Goal: Information Seeking & Learning: Learn about a topic

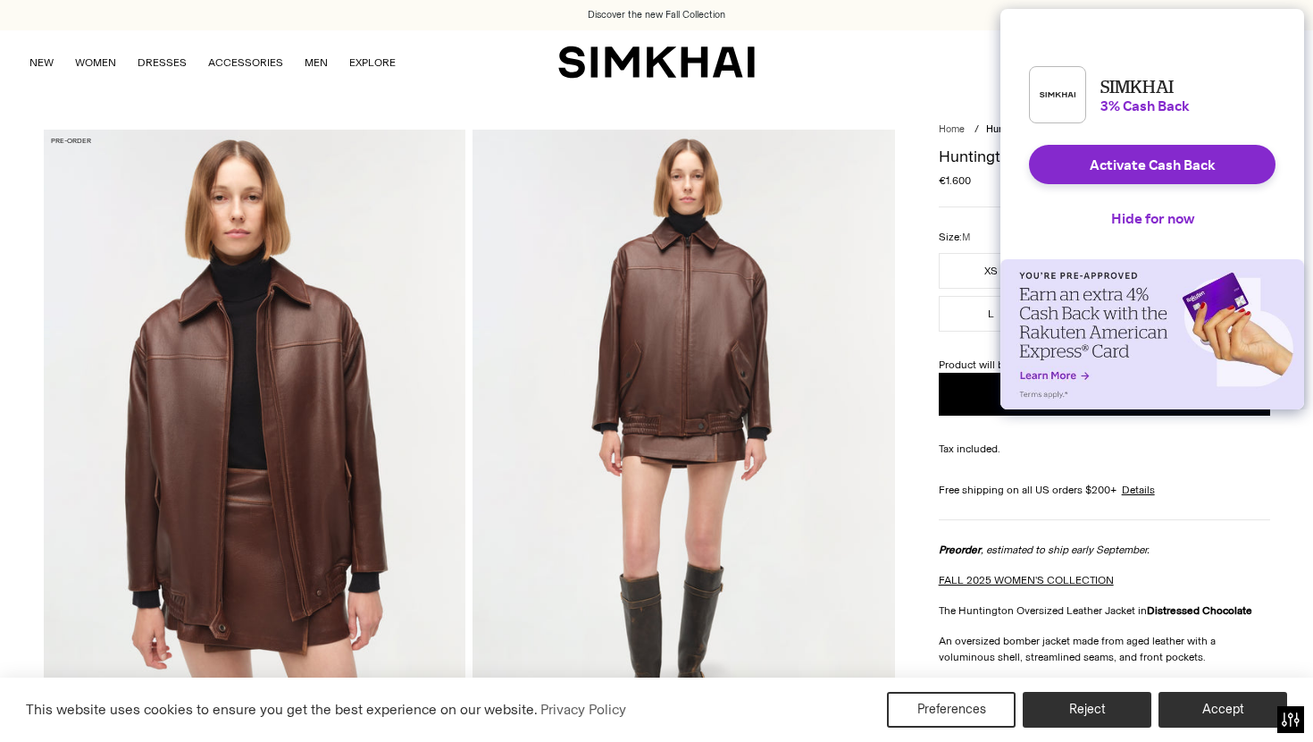
click at [734, 69] on img "SIMKHAI" at bounding box center [656, 62] width 197 height 35
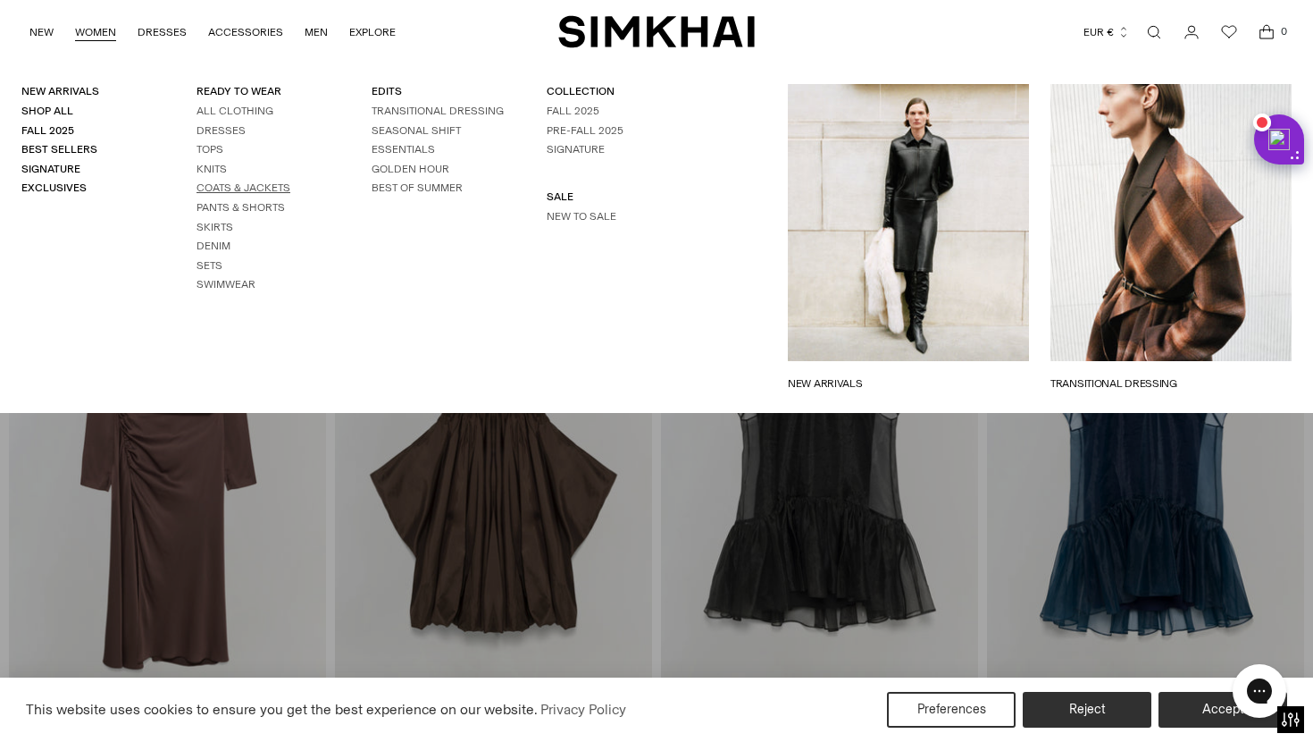
click at [224, 192] on link "Coats & Jackets" at bounding box center [244, 187] width 94 height 13
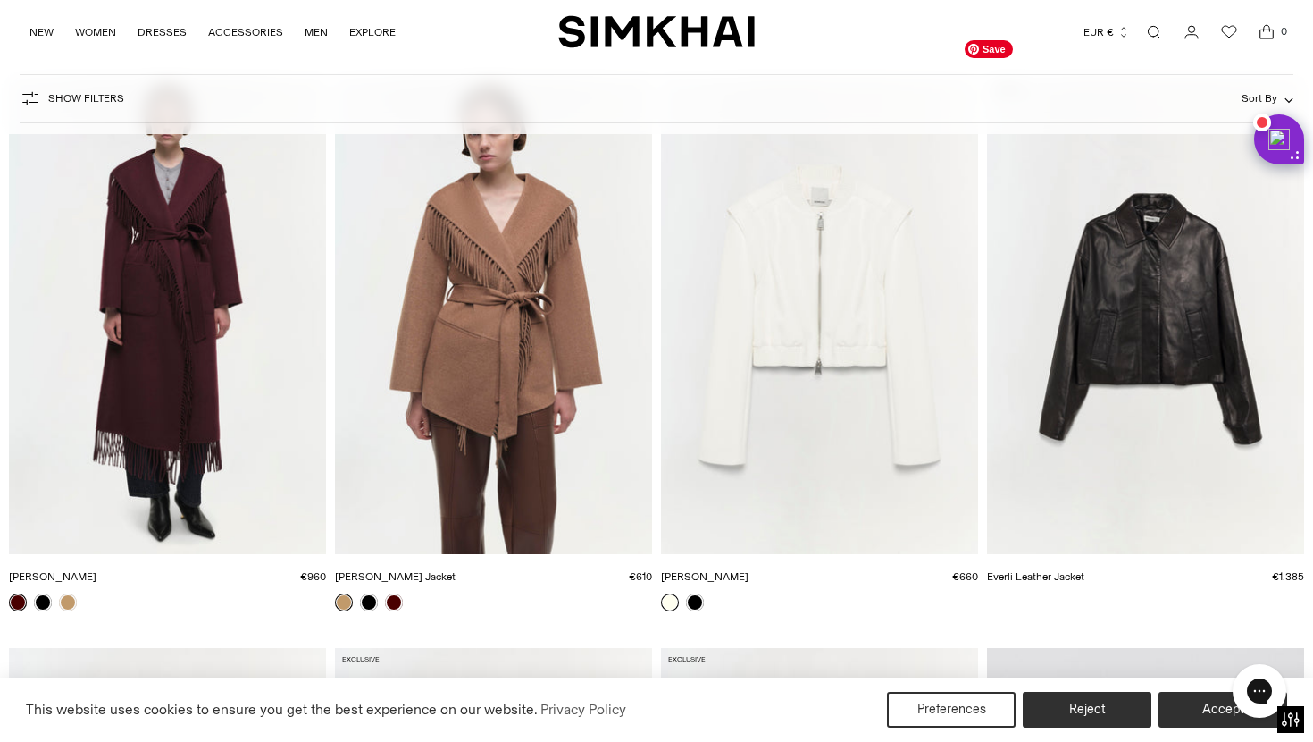
scroll to position [3009, 0]
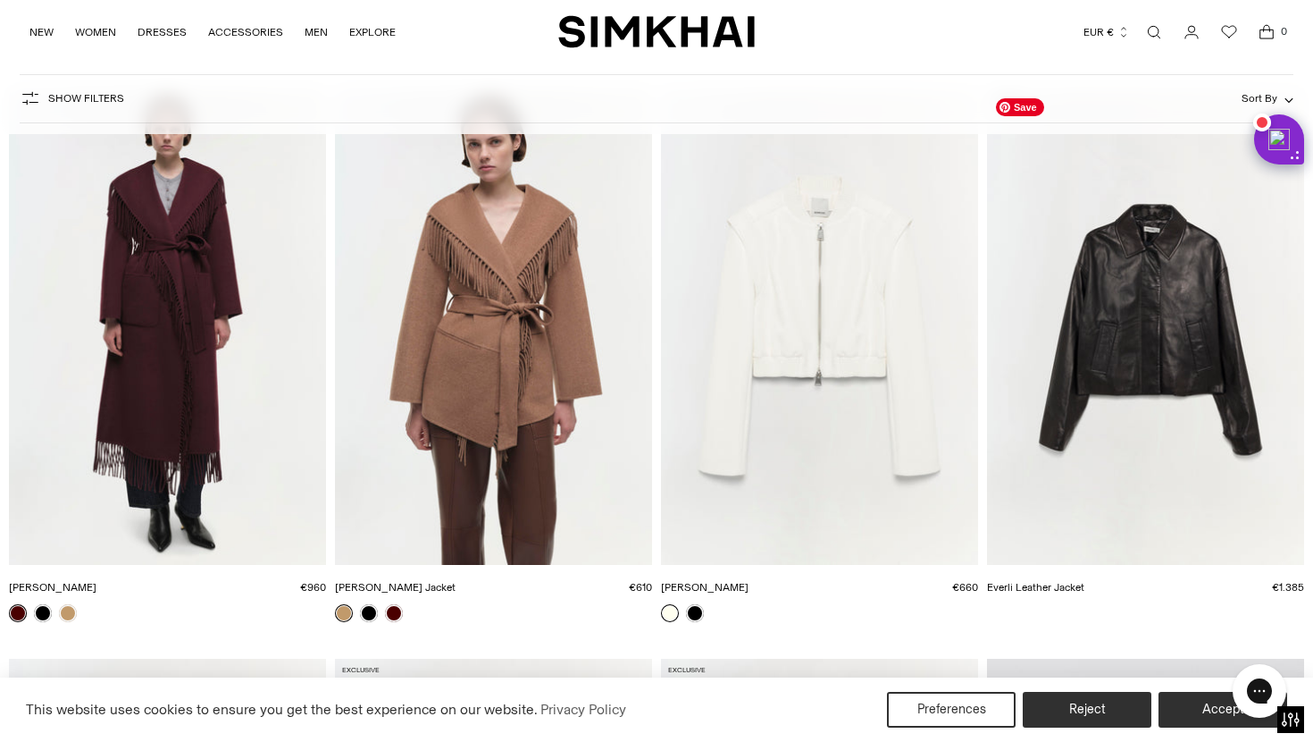
click at [0, 0] on img "Everli Leather Jacket" at bounding box center [0, 0] width 0 height 0
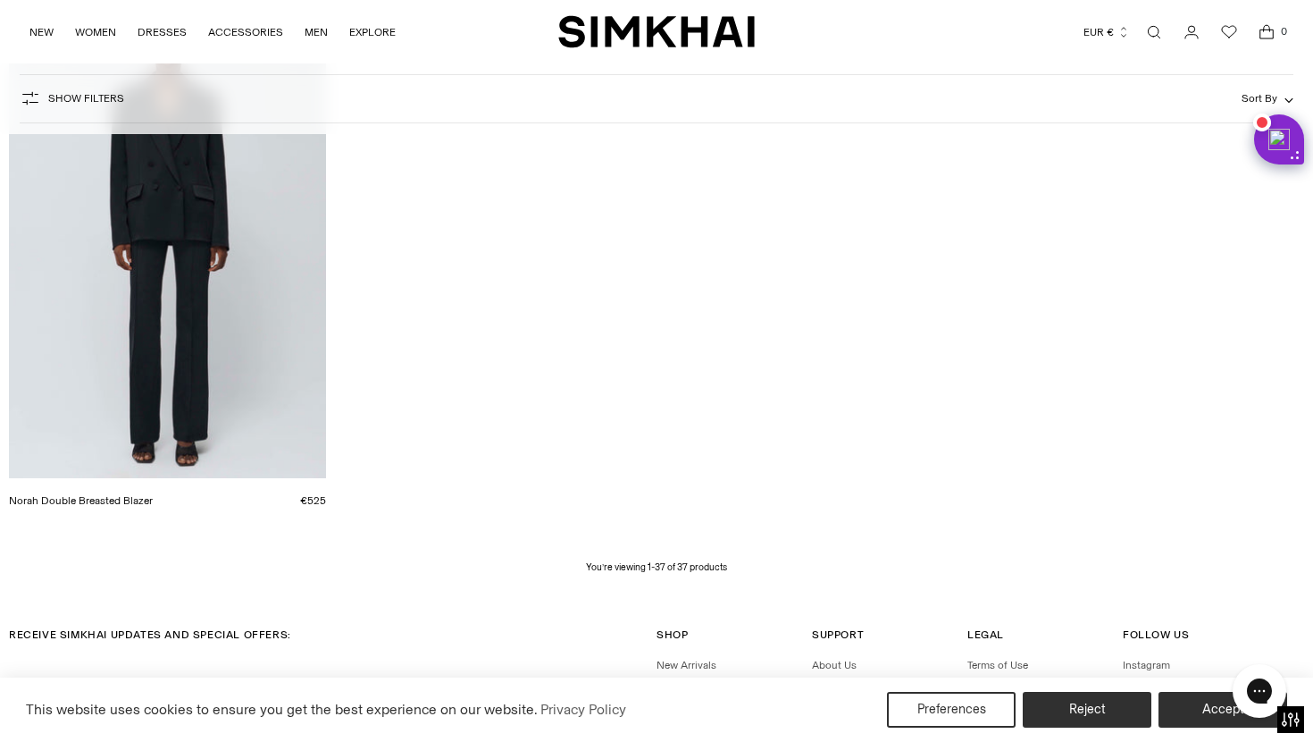
scroll to position [5557, 0]
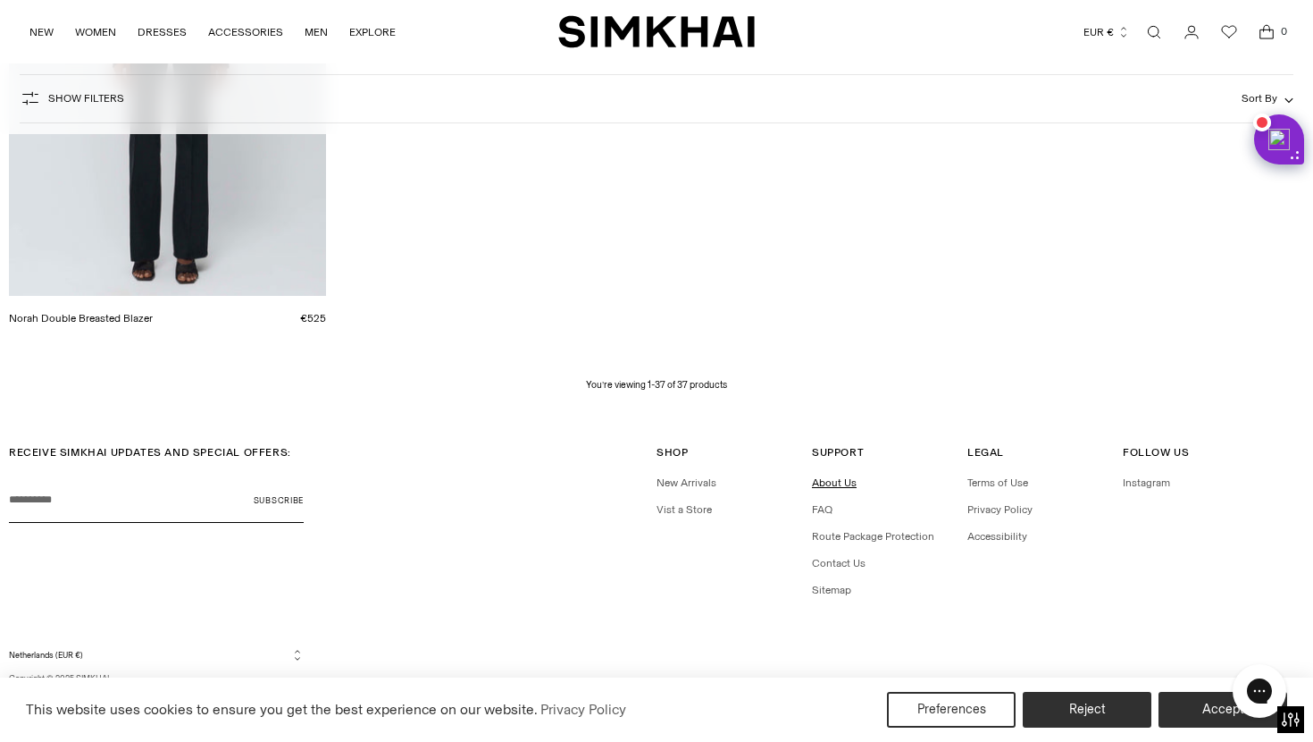
click at [828, 485] on link "About Us" at bounding box center [834, 482] width 45 height 13
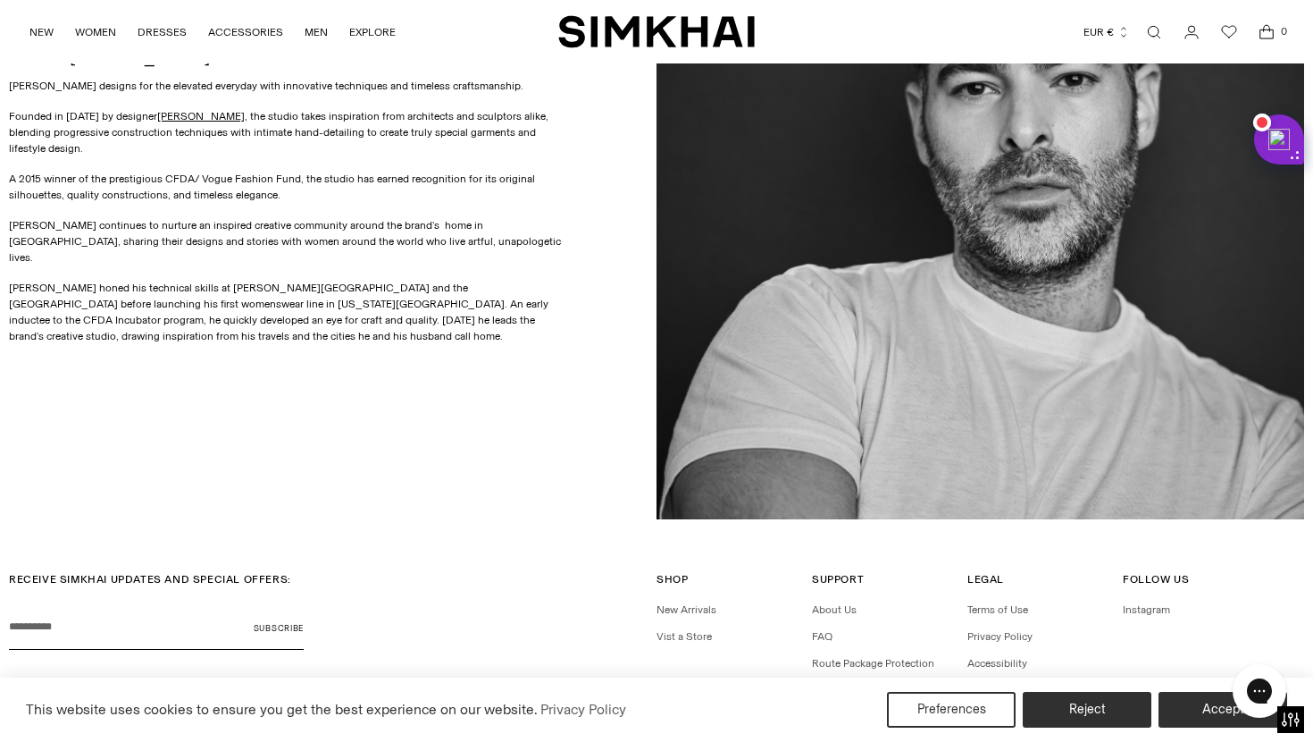
scroll to position [1110, 0]
